Goal: Task Accomplishment & Management: Manage account settings

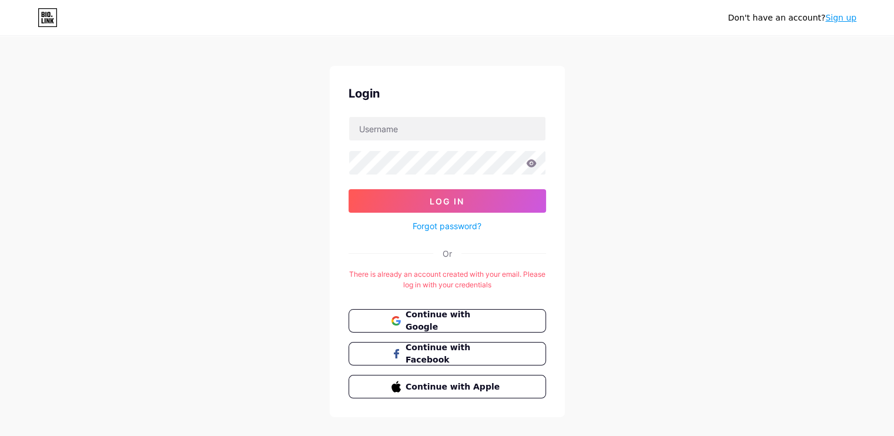
scroll to position [26, 0]
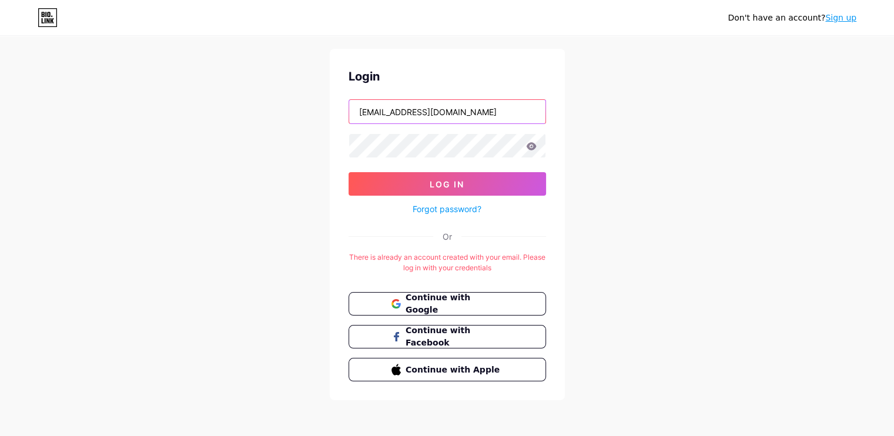
click at [444, 108] on input "[EMAIL_ADDRESS][DOMAIN_NAME]" at bounding box center [447, 112] width 196 height 24
type input "lilnestindia@gmail.com"
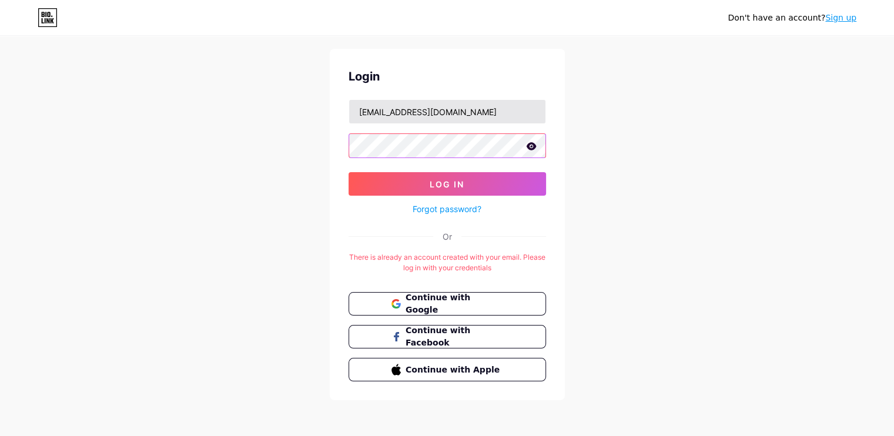
click at [348, 172] on button "Log In" at bounding box center [446, 184] width 197 height 24
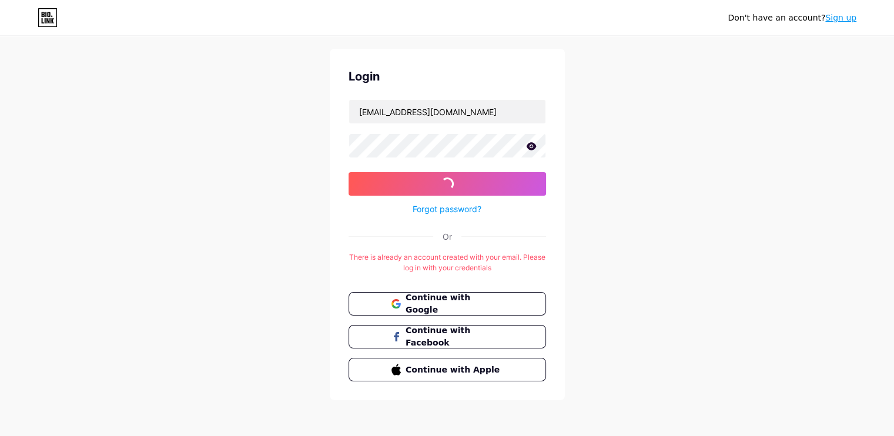
click at [169, 214] on div "Don't have an account? Sign up Login lilnestindia@gmail.com Log In Forgot passw…" at bounding box center [447, 206] width 894 height 464
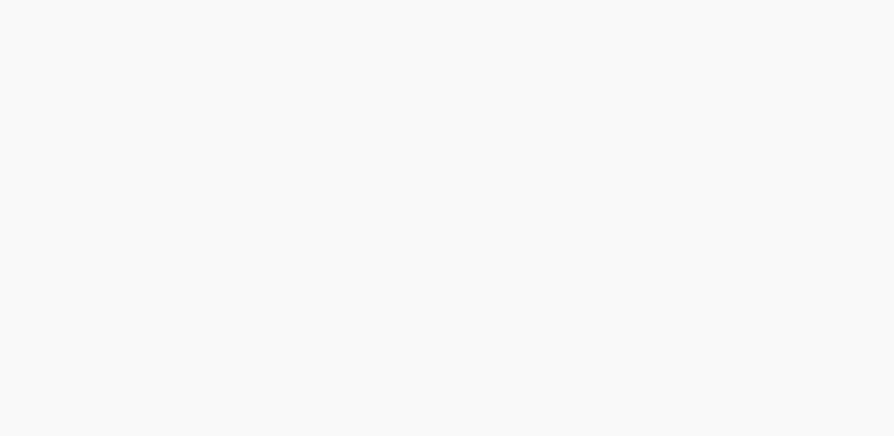
scroll to position [0, 0]
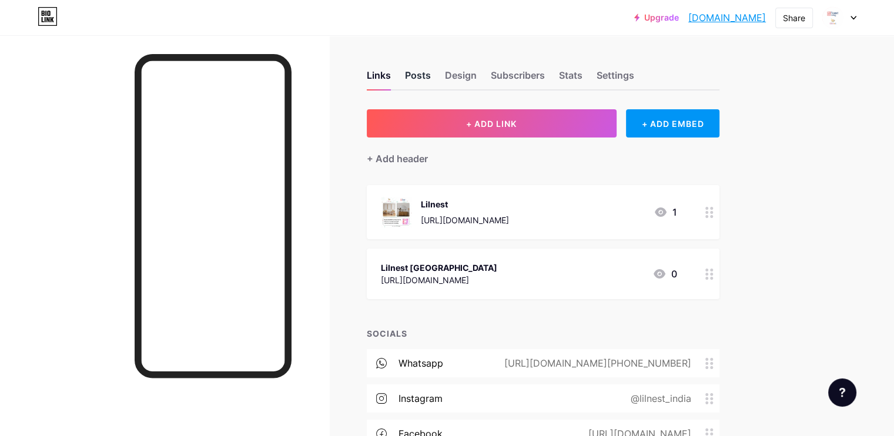
click at [431, 78] on div "Posts" at bounding box center [418, 78] width 26 height 21
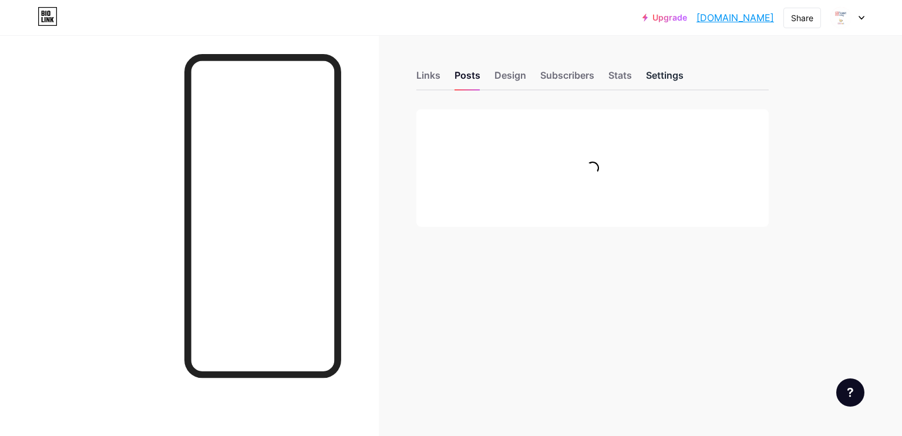
click at [669, 78] on div "Settings" at bounding box center [665, 78] width 38 height 21
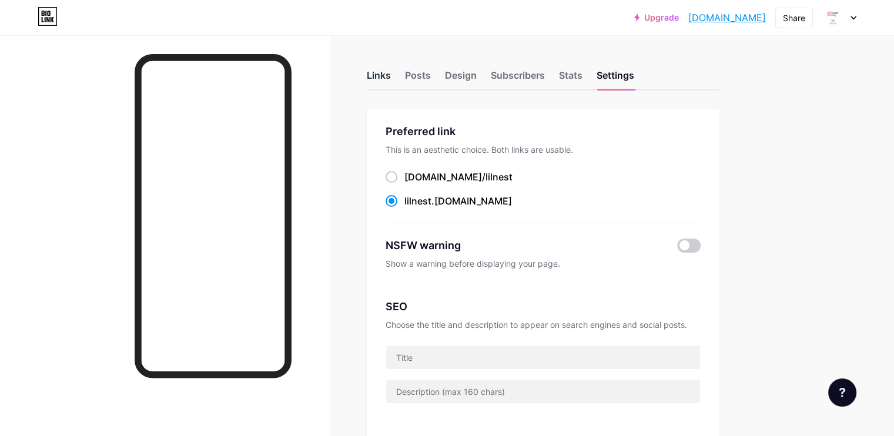
click at [391, 73] on div "Links" at bounding box center [379, 78] width 24 height 21
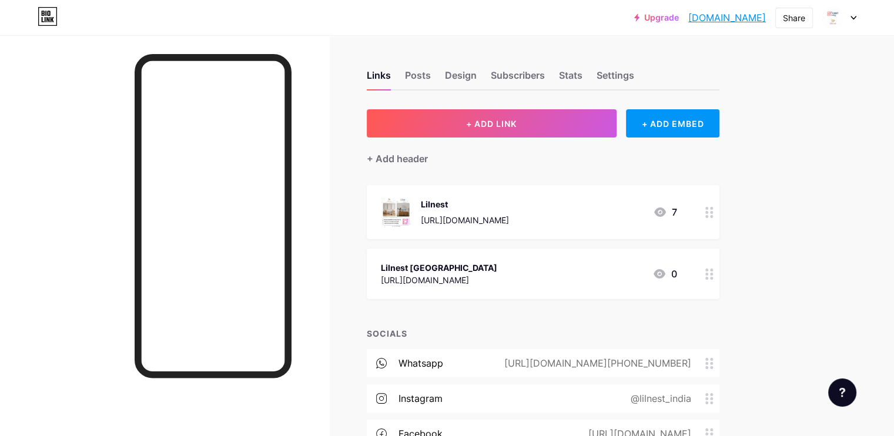
click at [856, 15] on div "Upgrade lilnest.bio.lin... lilnest.bio.link Share Switch accounts Nest Living X…" at bounding box center [447, 17] width 894 height 21
click at [853, 16] on icon at bounding box center [853, 18] width 6 height 4
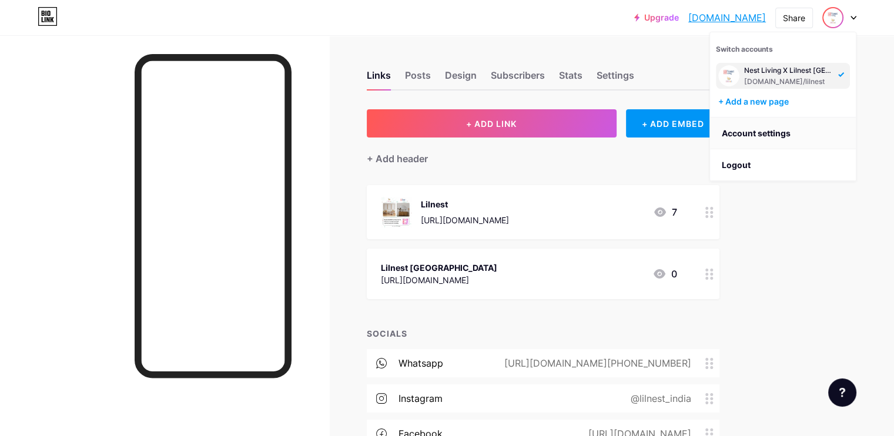
click at [759, 135] on link "Account settings" at bounding box center [783, 134] width 146 height 32
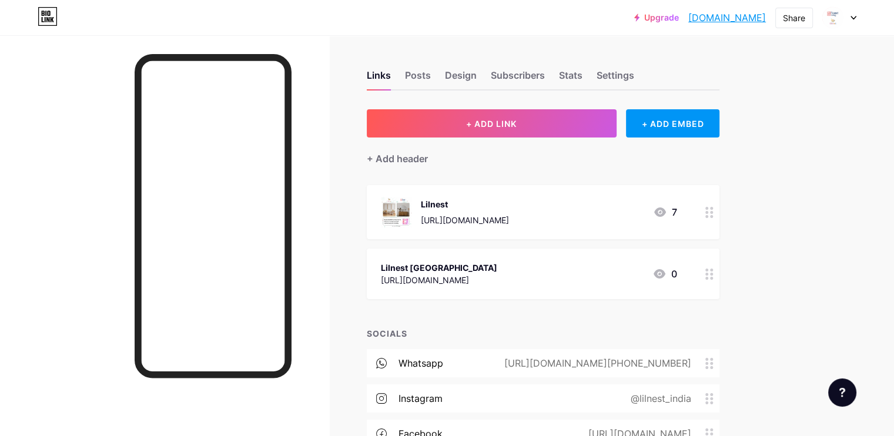
click at [855, 17] on icon at bounding box center [853, 17] width 5 height 3
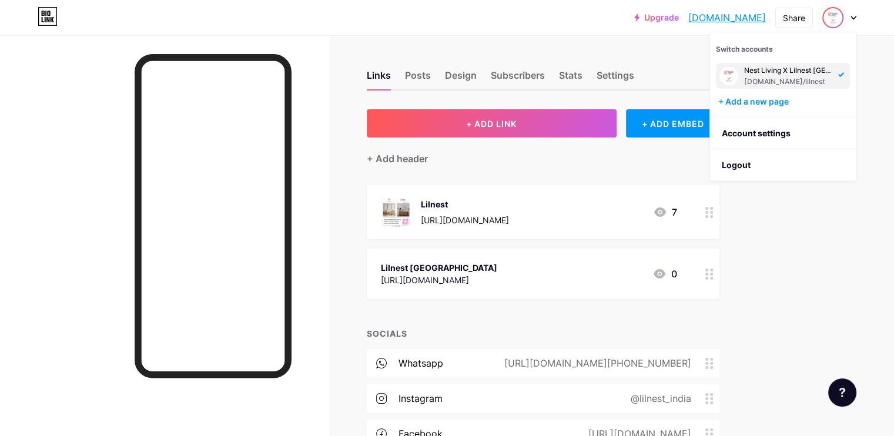
click at [733, 76] on img at bounding box center [728, 75] width 19 height 19
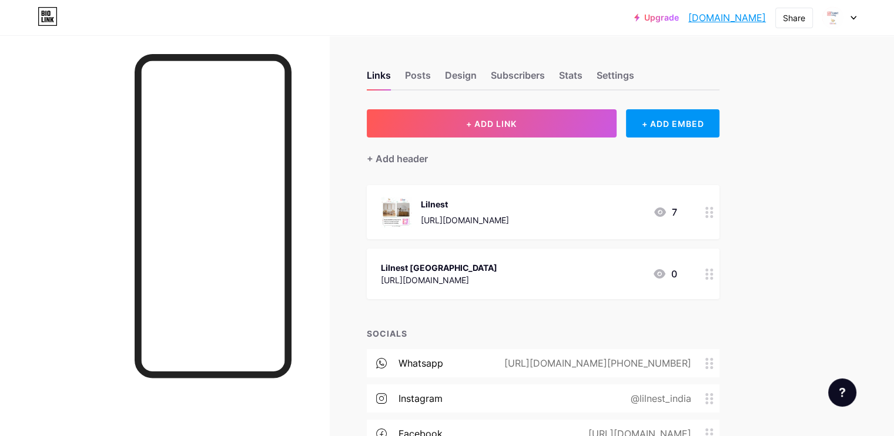
click at [852, 19] on div at bounding box center [839, 17] width 34 height 21
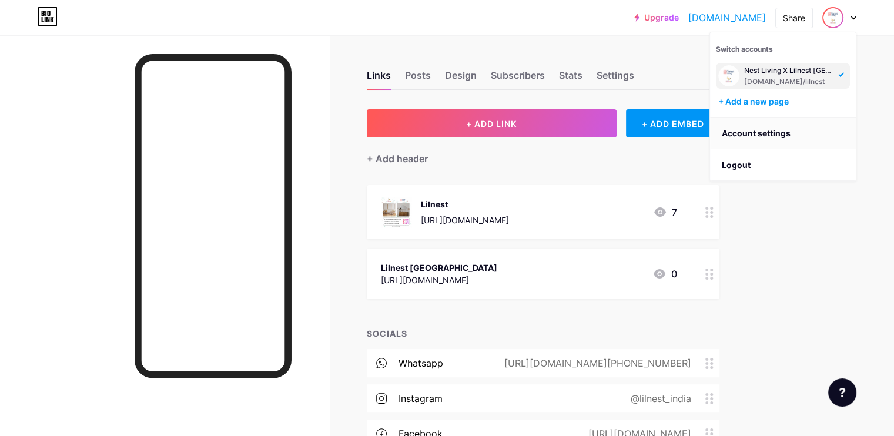
click at [765, 140] on link "Account settings" at bounding box center [783, 134] width 146 height 32
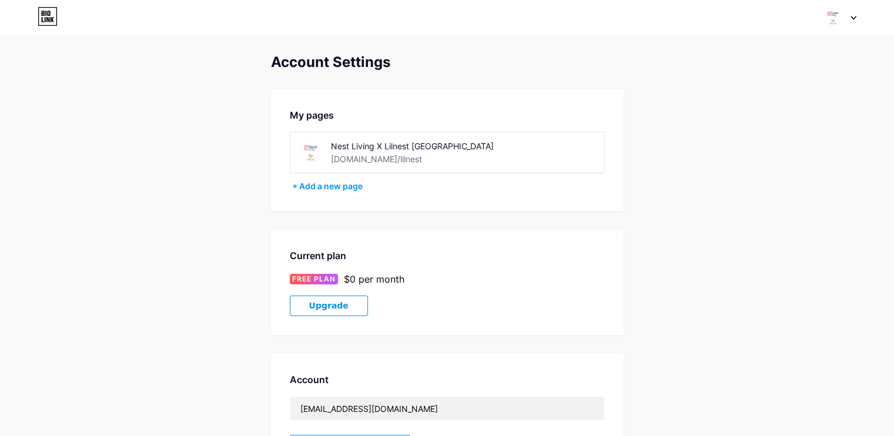
click at [42, 16] on icon at bounding box center [48, 16] width 20 height 19
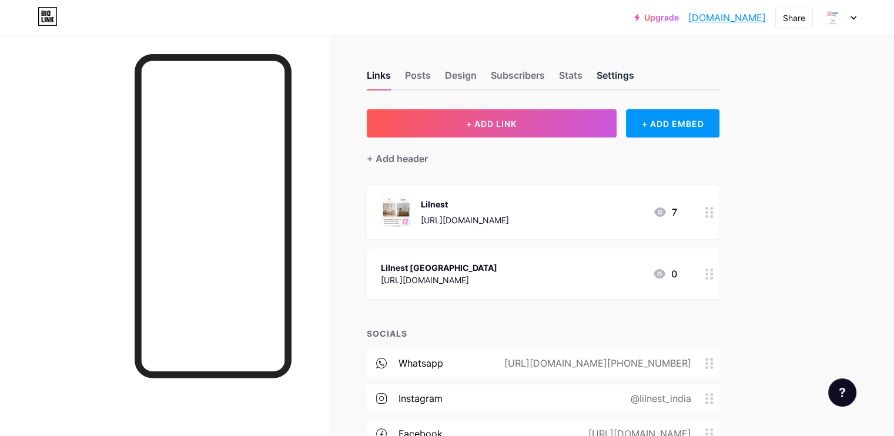
click at [634, 75] on div "Settings" at bounding box center [615, 78] width 38 height 21
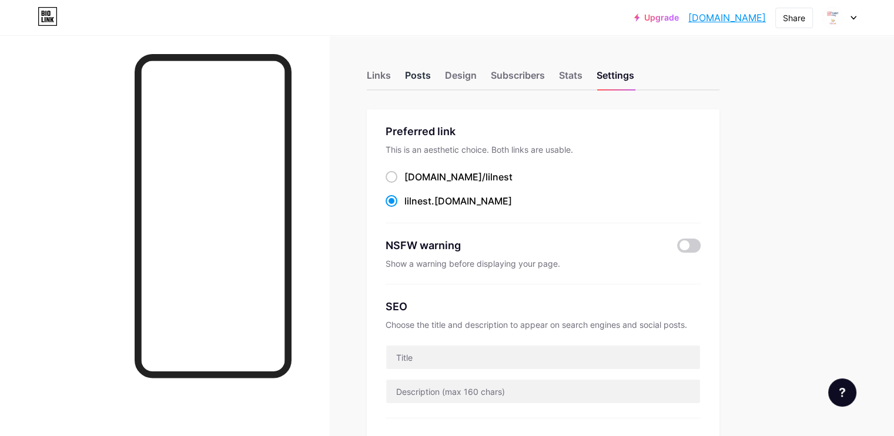
click at [431, 81] on div "Posts" at bounding box center [418, 78] width 26 height 21
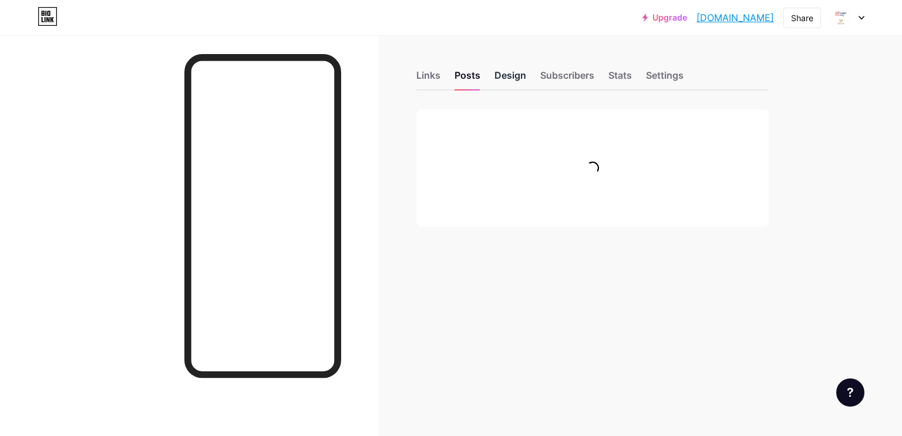
click at [500, 76] on div "Design" at bounding box center [511, 78] width 32 height 21
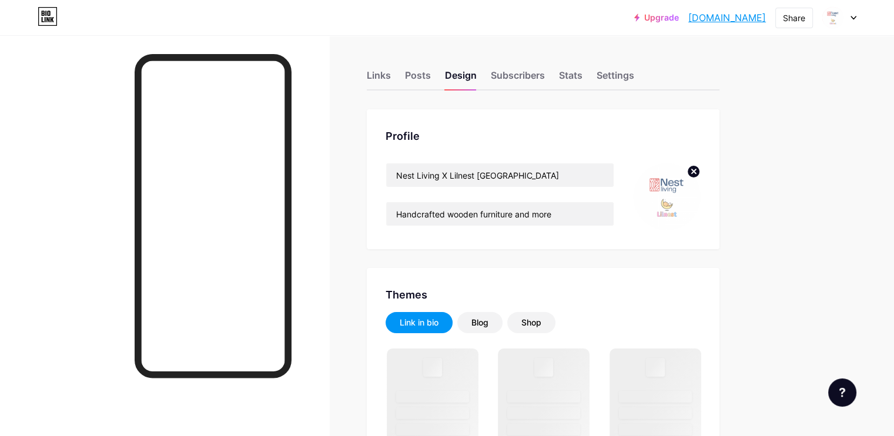
click at [696, 172] on icon at bounding box center [694, 171] width 4 height 4
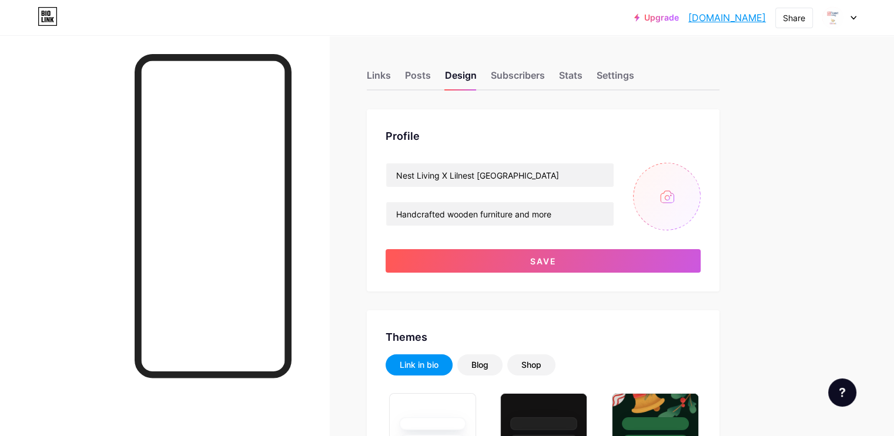
click at [700, 193] on input "file" at bounding box center [667, 197] width 68 height 68
type input "C:\fakepath\Untitled design (7).png"
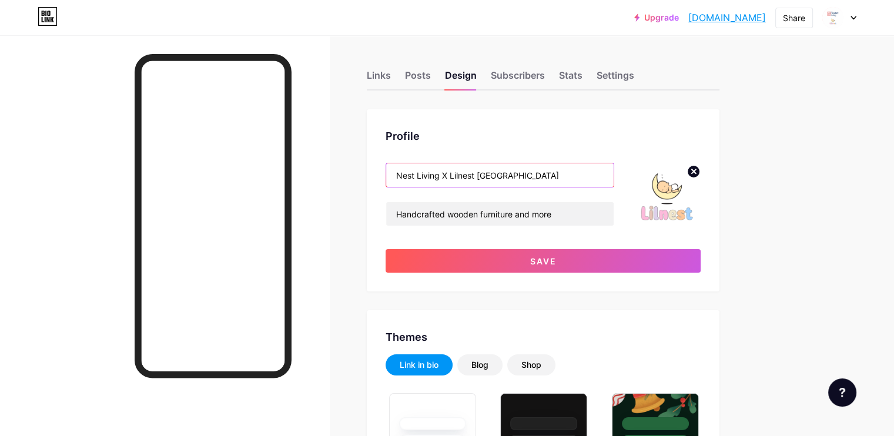
drag, startPoint x: 498, startPoint y: 174, endPoint x: 370, endPoint y: 177, distance: 128.1
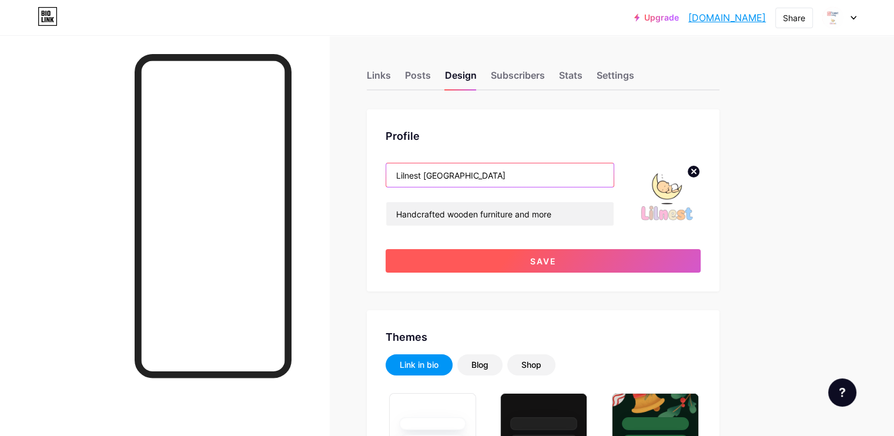
type input "Lilnest India"
click at [498, 254] on button "Save" at bounding box center [542, 261] width 315 height 24
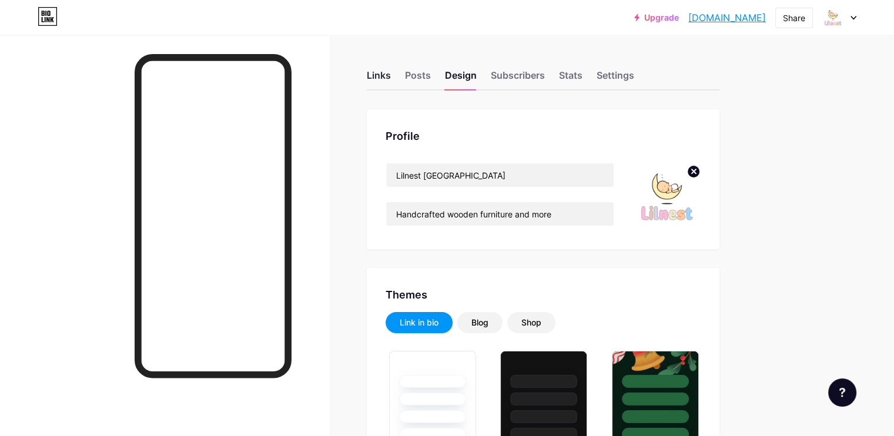
click at [391, 76] on div "Links" at bounding box center [379, 78] width 24 height 21
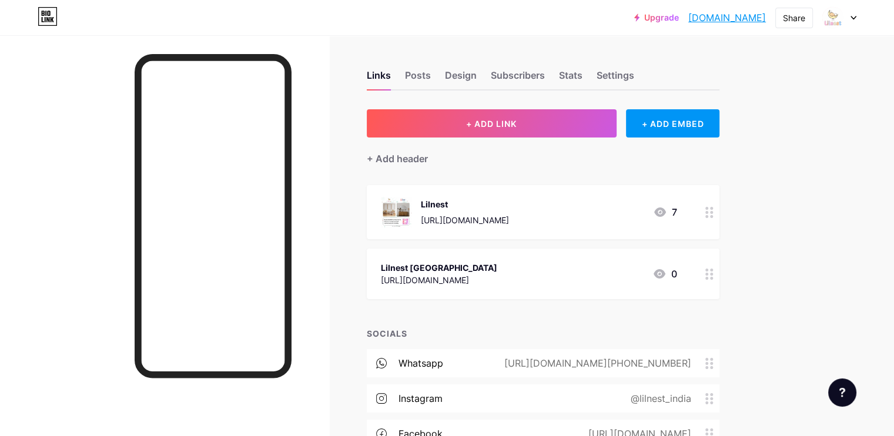
click at [411, 210] on img at bounding box center [396, 212] width 31 height 31
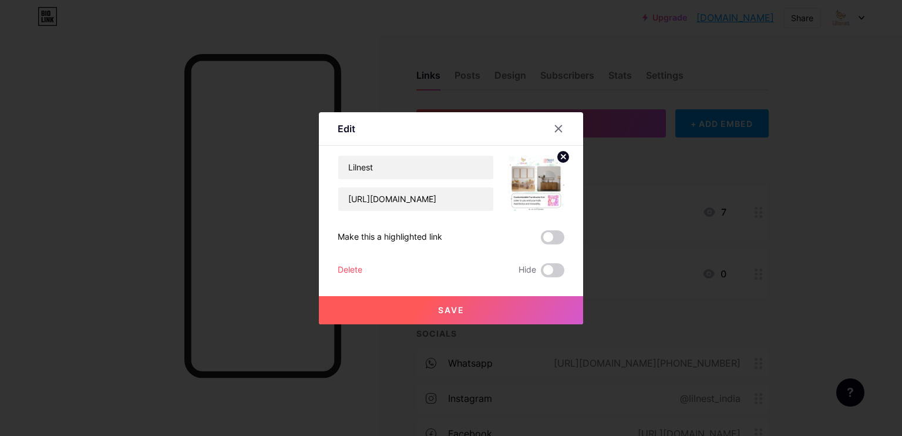
click at [562, 156] on circle at bounding box center [563, 156] width 13 height 13
click at [536, 184] on icon at bounding box center [537, 177] width 24 height 22
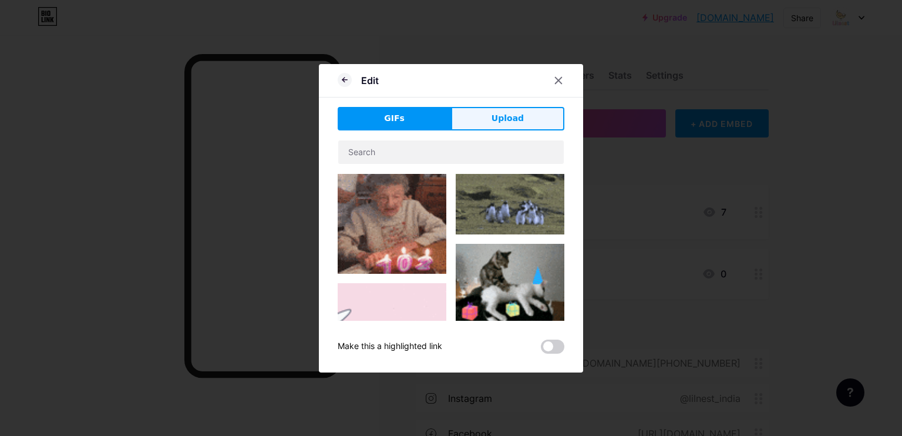
click at [481, 123] on button "Upload" at bounding box center [507, 119] width 113 height 24
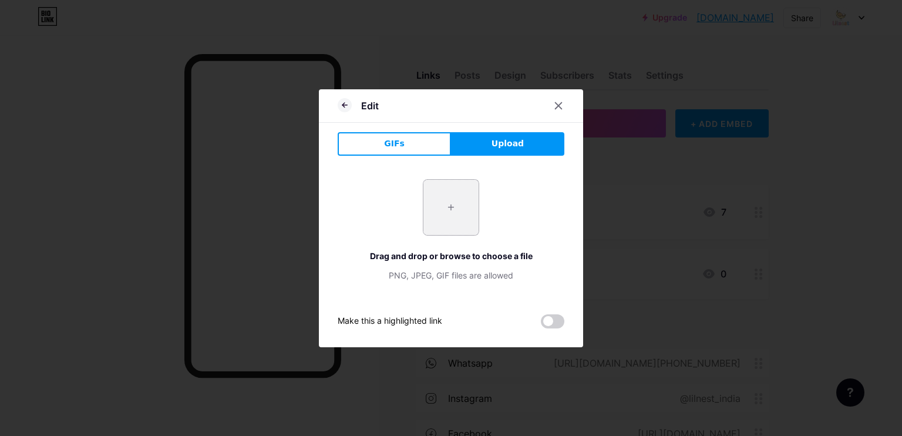
click at [444, 212] on input "file" at bounding box center [451, 207] width 55 height 55
type input "C:\fakepath\Untitled design (7).png"
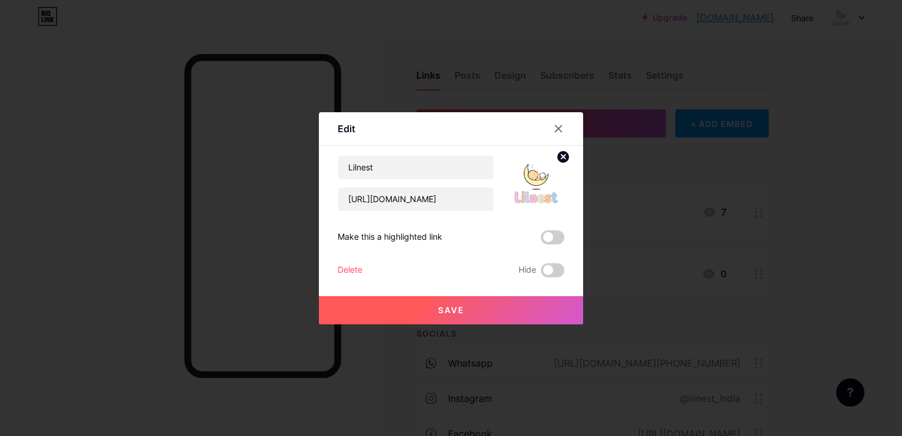
click at [468, 320] on button "Save" at bounding box center [451, 310] width 264 height 28
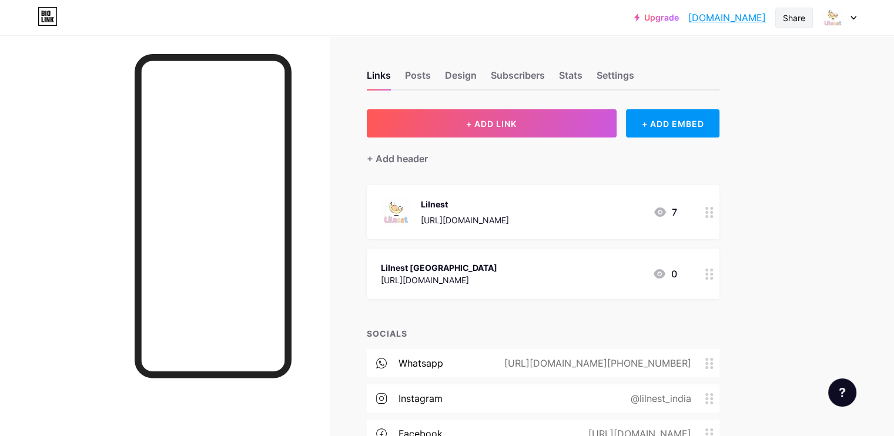
click at [785, 17] on div "Share" at bounding box center [794, 18] width 22 height 12
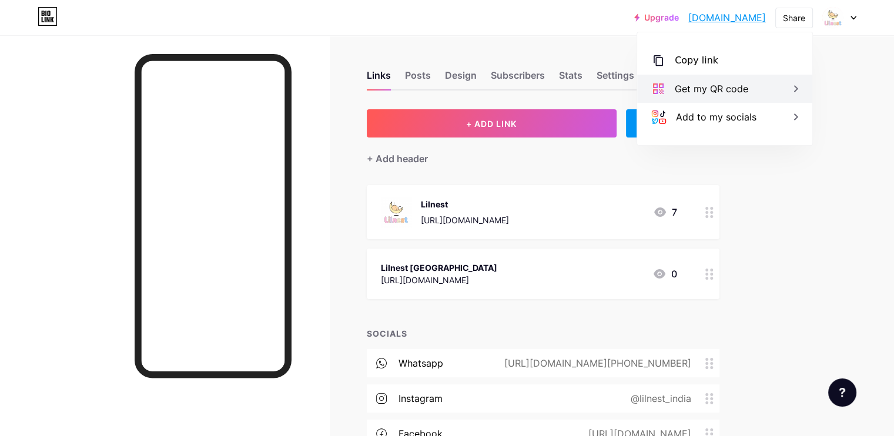
click at [717, 87] on div "Get my QR code" at bounding box center [711, 89] width 73 height 14
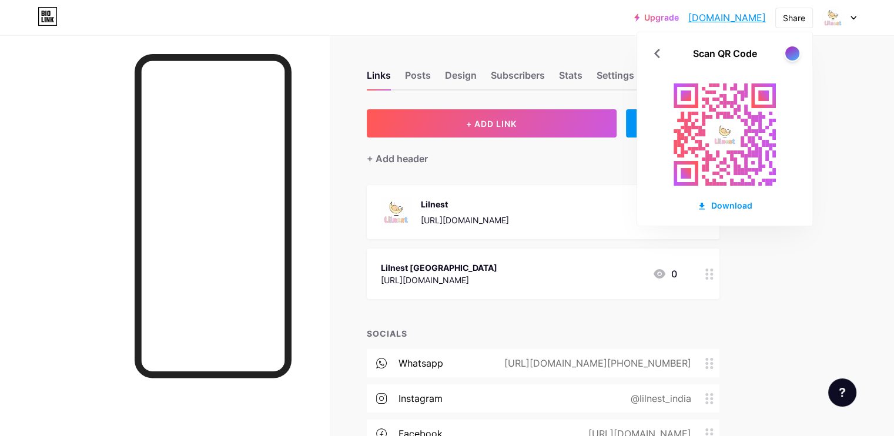
click at [800, 57] on div "Scan QR Code" at bounding box center [724, 53] width 175 height 14
click at [796, 57] on div at bounding box center [791, 53] width 15 height 15
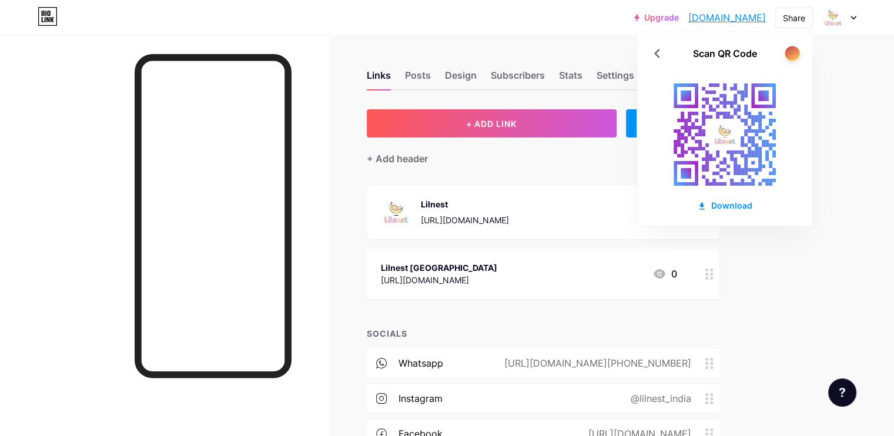
click at [796, 57] on div at bounding box center [791, 53] width 15 height 15
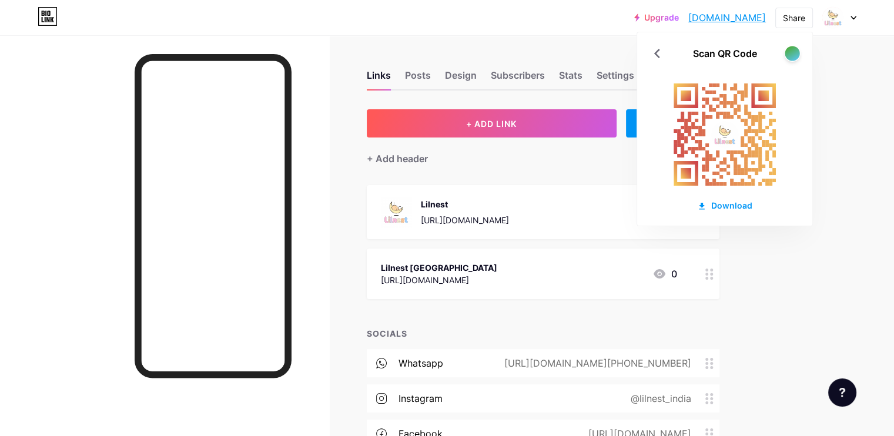
click at [794, 57] on div at bounding box center [791, 53] width 15 height 15
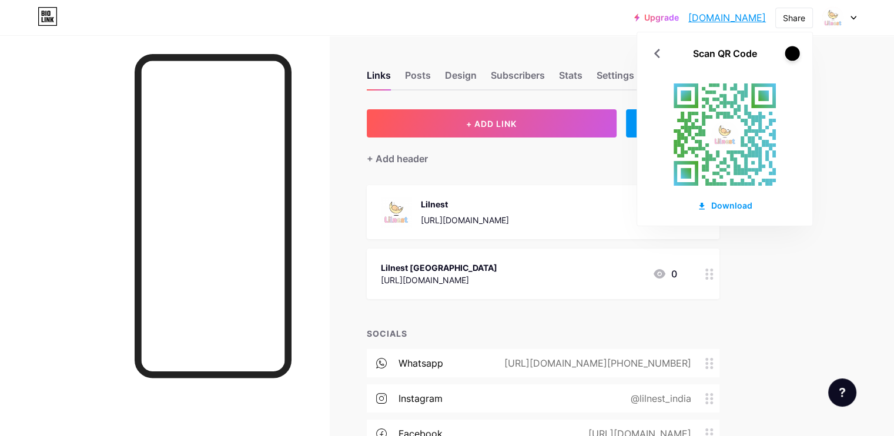
click at [794, 57] on div at bounding box center [791, 53] width 15 height 15
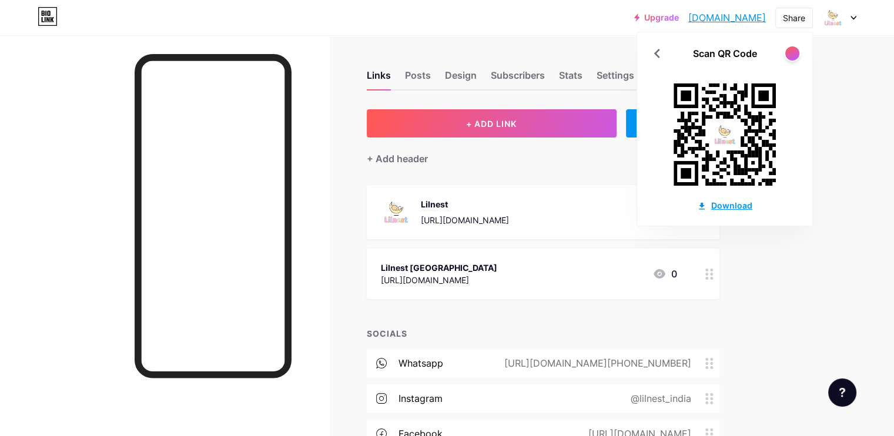
click at [724, 207] on div "Download" at bounding box center [724, 205] width 55 height 12
